Goal: Transaction & Acquisition: Purchase product/service

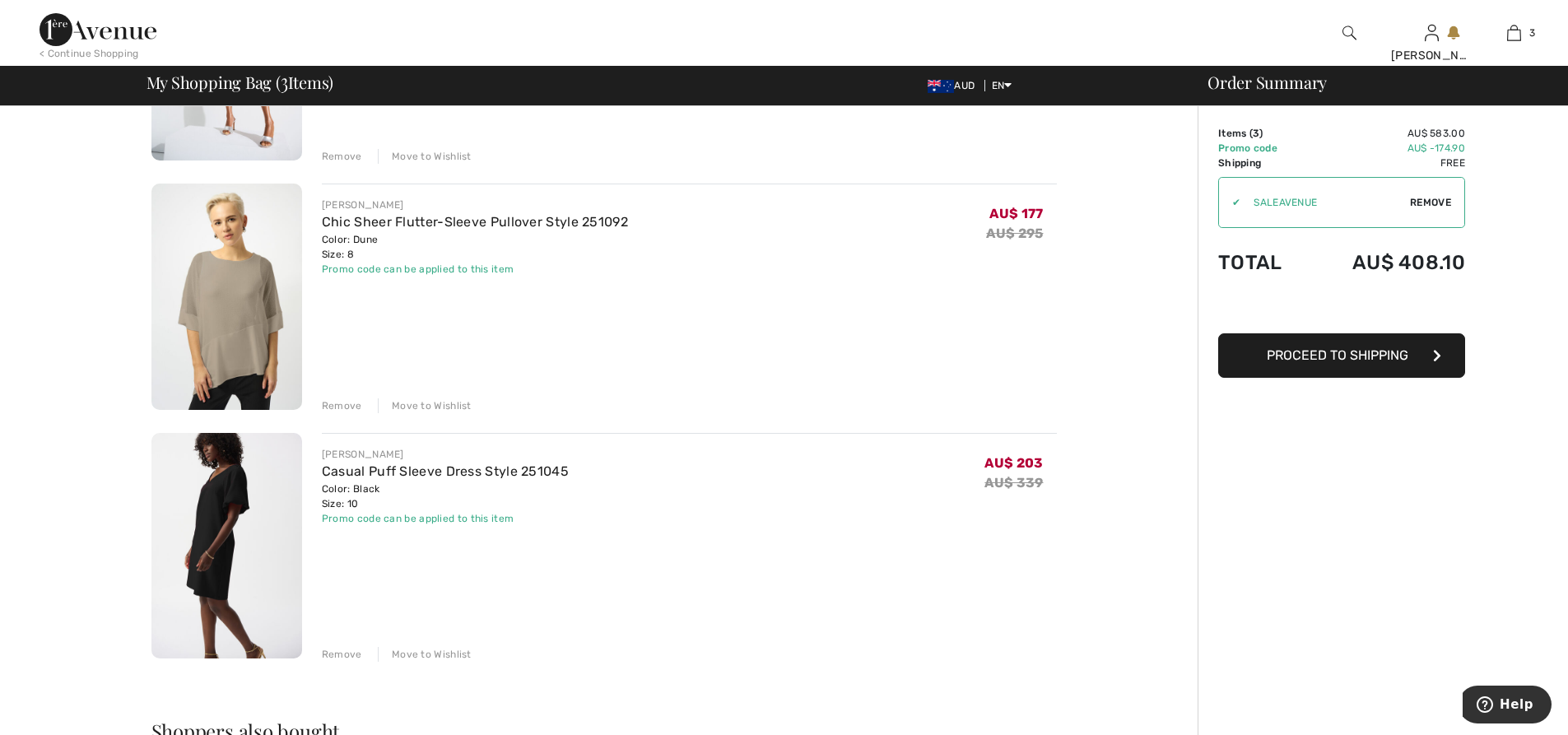
scroll to position [494, 0]
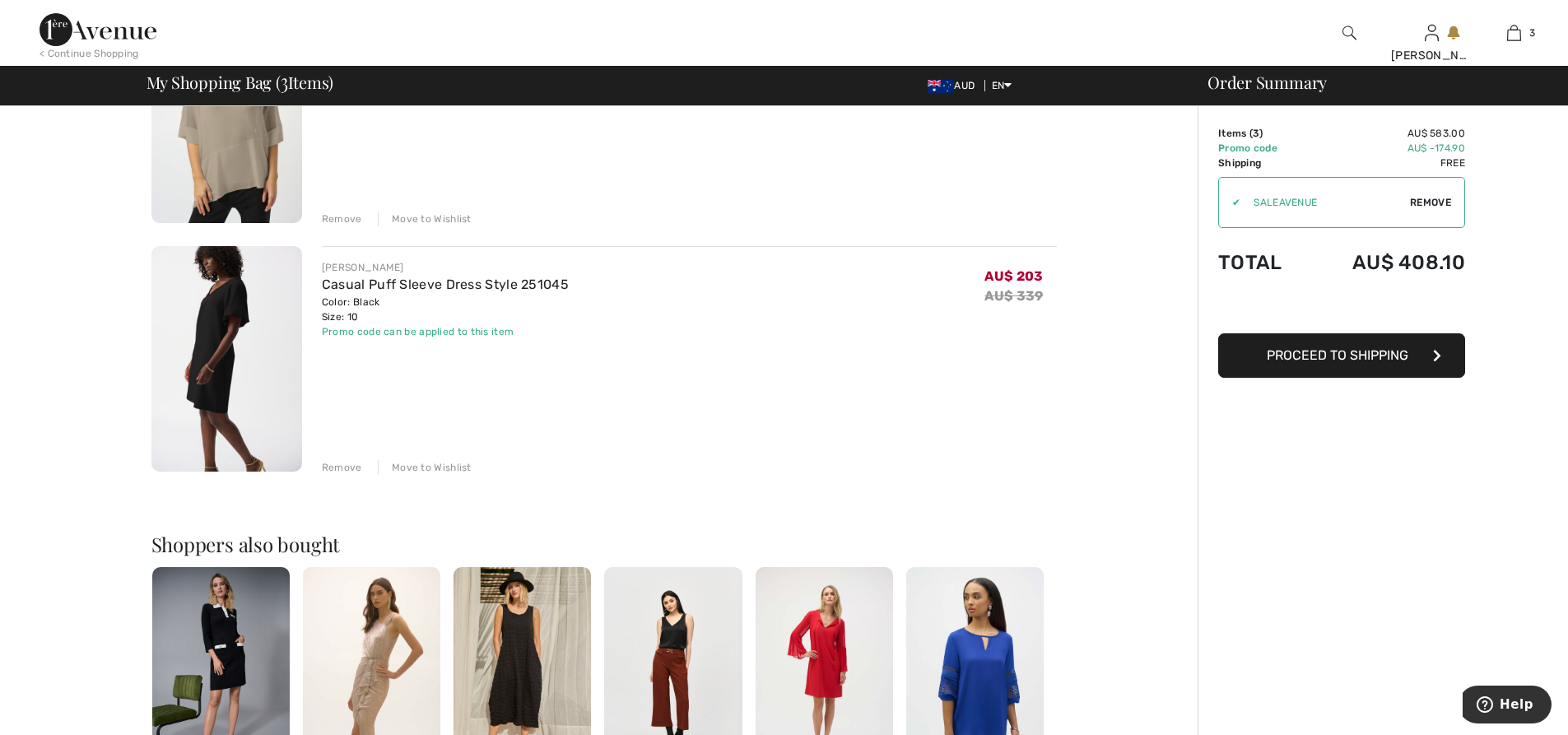
click at [347, 467] on div "Remove" at bounding box center [342, 467] width 40 height 15
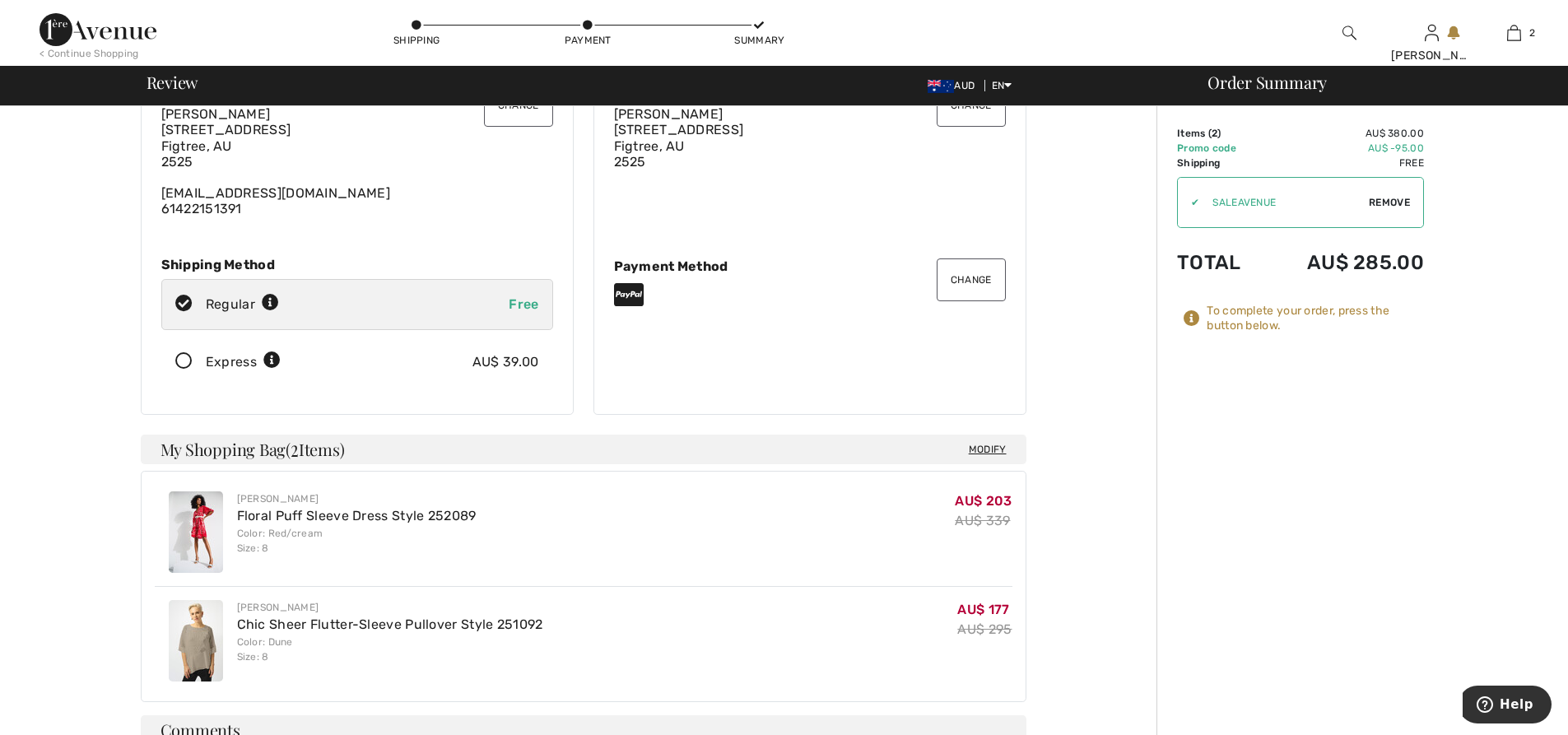
scroll to position [246, 0]
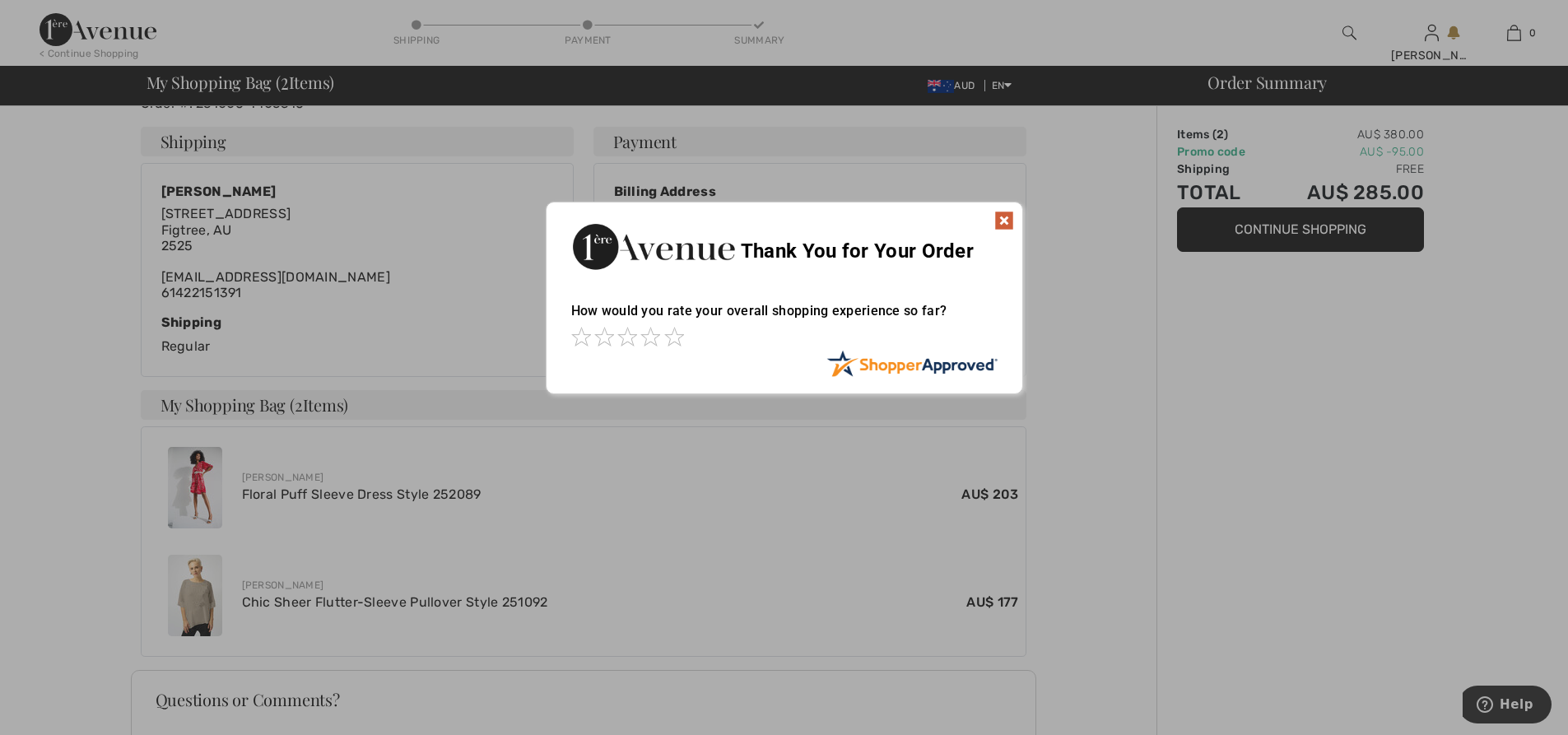
scroll to position [224, 0]
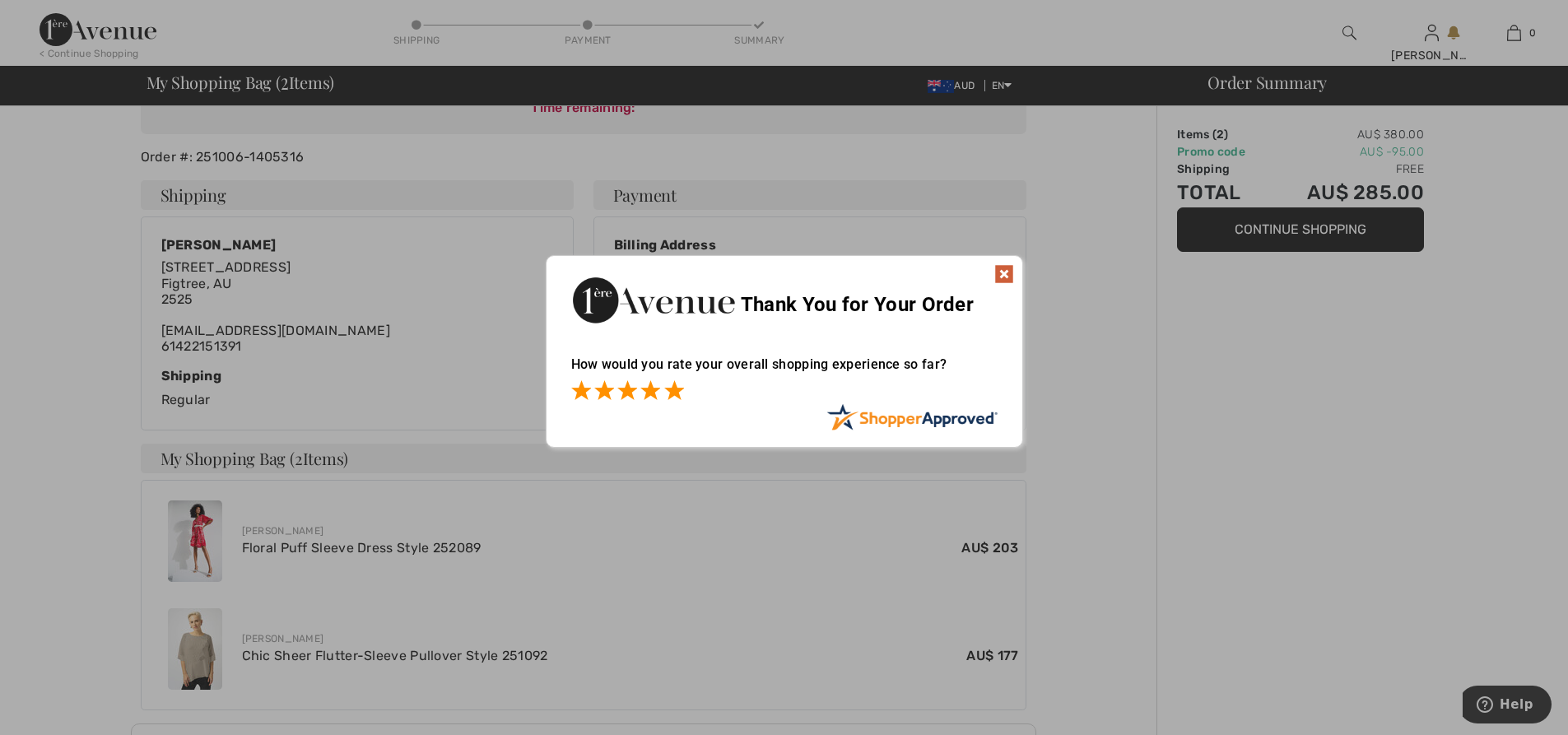
click at [677, 392] on span at bounding box center [674, 389] width 20 height 20
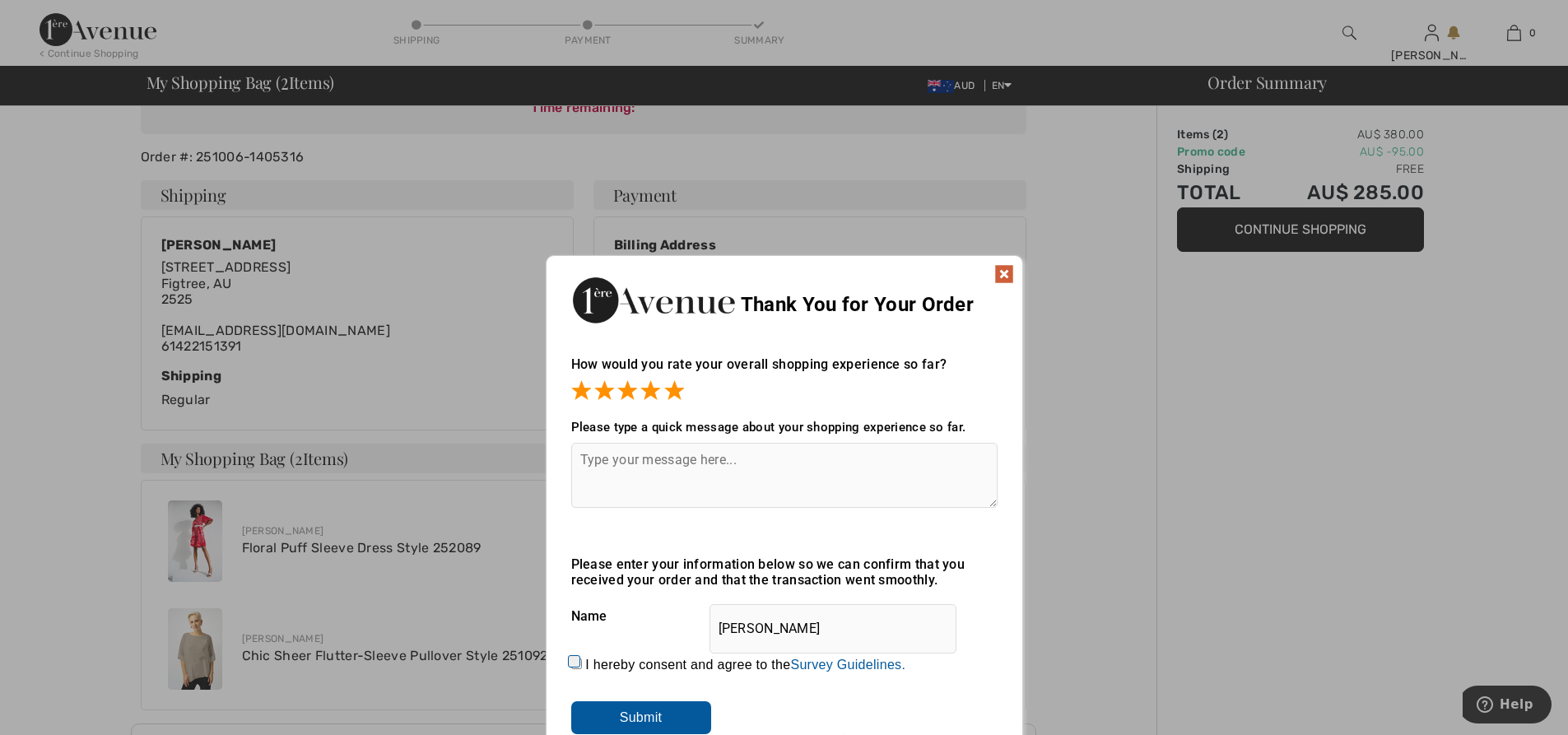
click at [1000, 268] on img at bounding box center [1004, 274] width 20 height 20
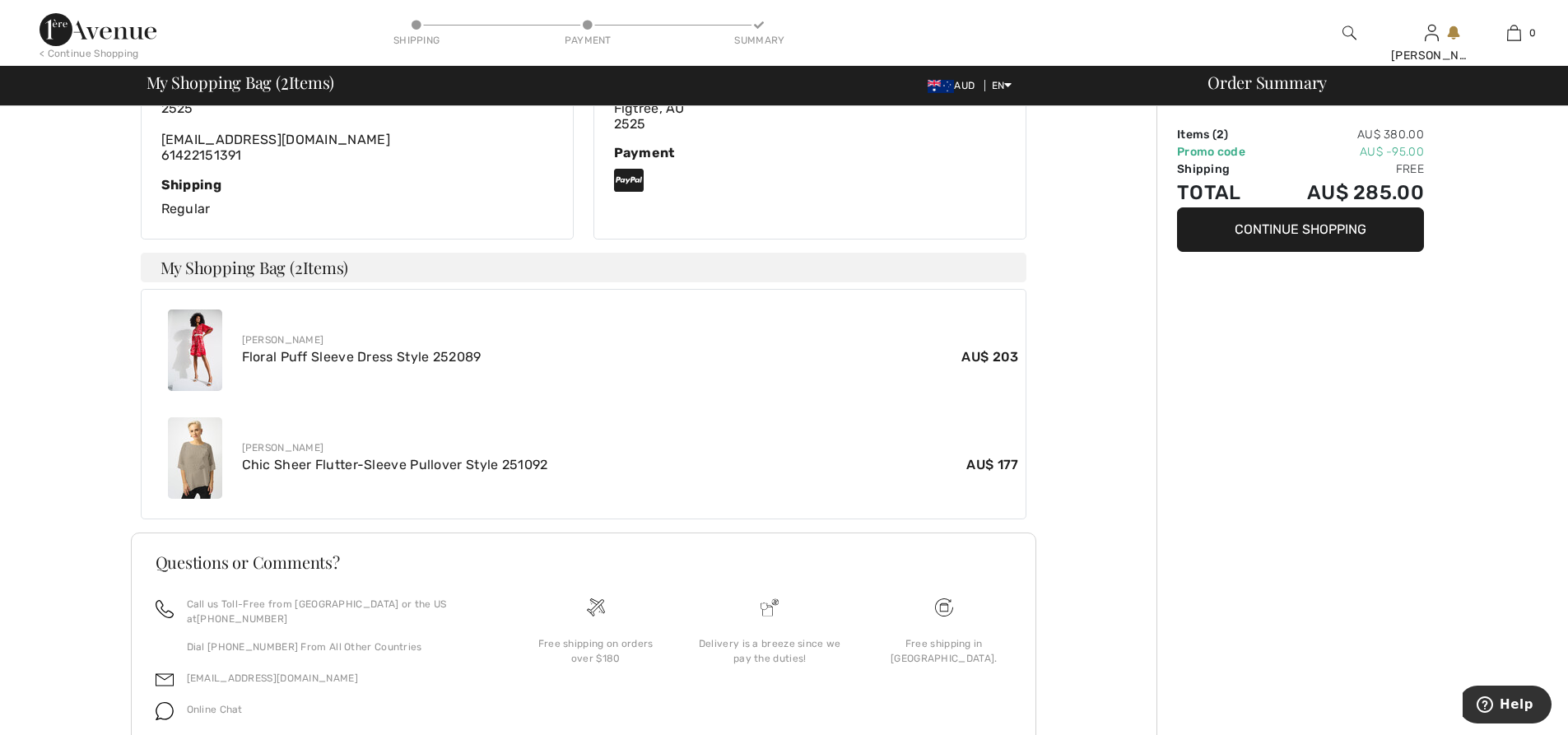
scroll to position [388, 0]
